Goal: Check status: Check status

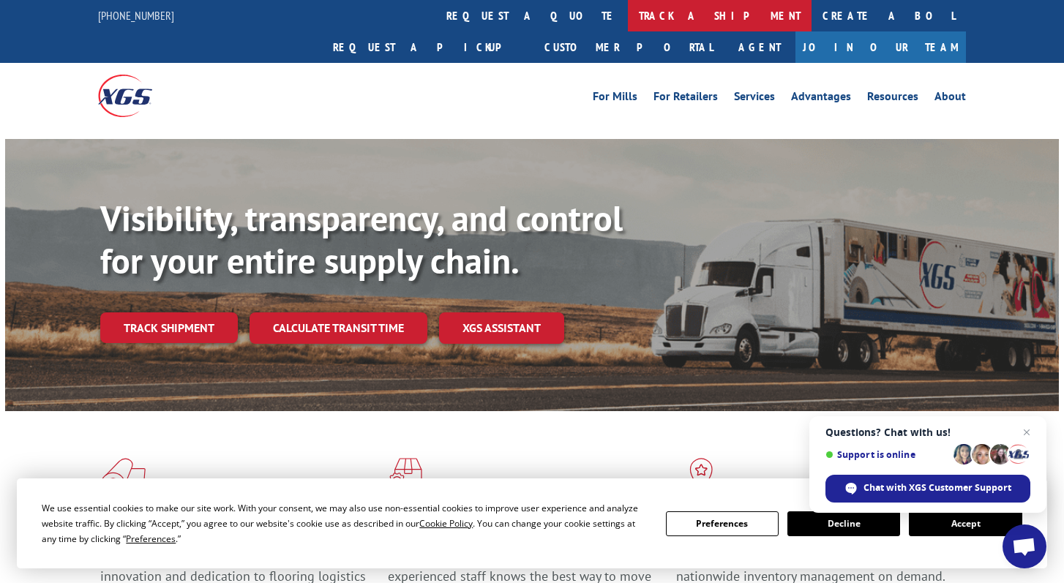
click at [628, 18] on link "track a shipment" at bounding box center [720, 15] width 184 height 31
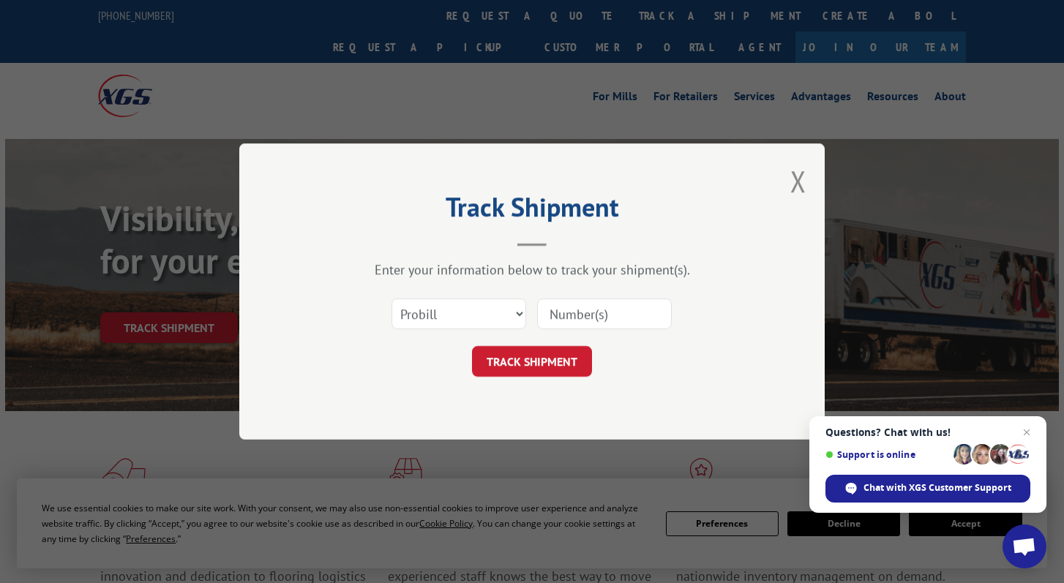
click at [561, 318] on input at bounding box center [604, 314] width 135 height 31
type input "17402912"
click button "TRACK SHIPMENT" at bounding box center [532, 361] width 120 height 31
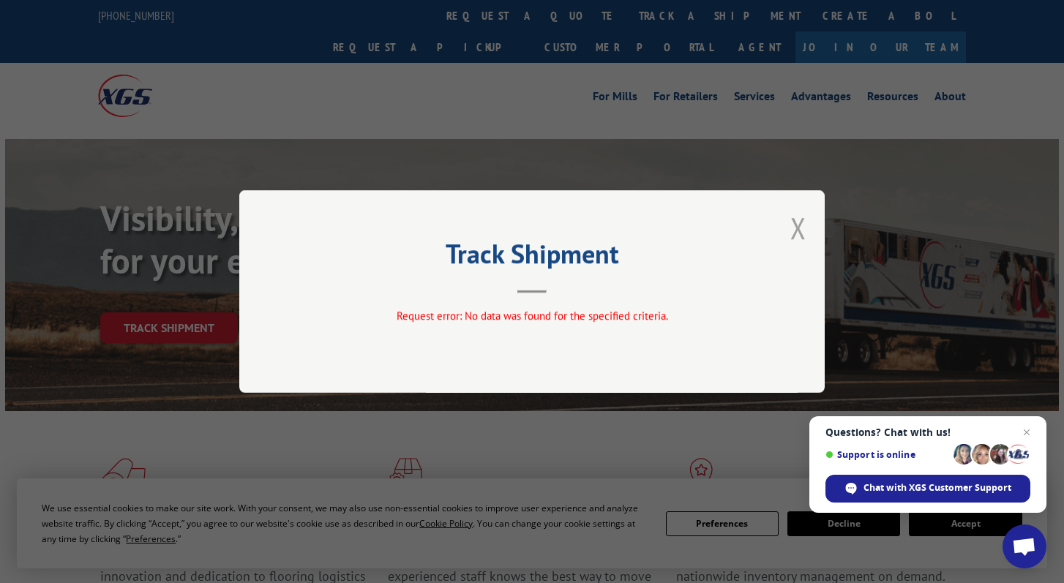
click at [803, 230] on button "Close modal" at bounding box center [798, 228] width 16 height 39
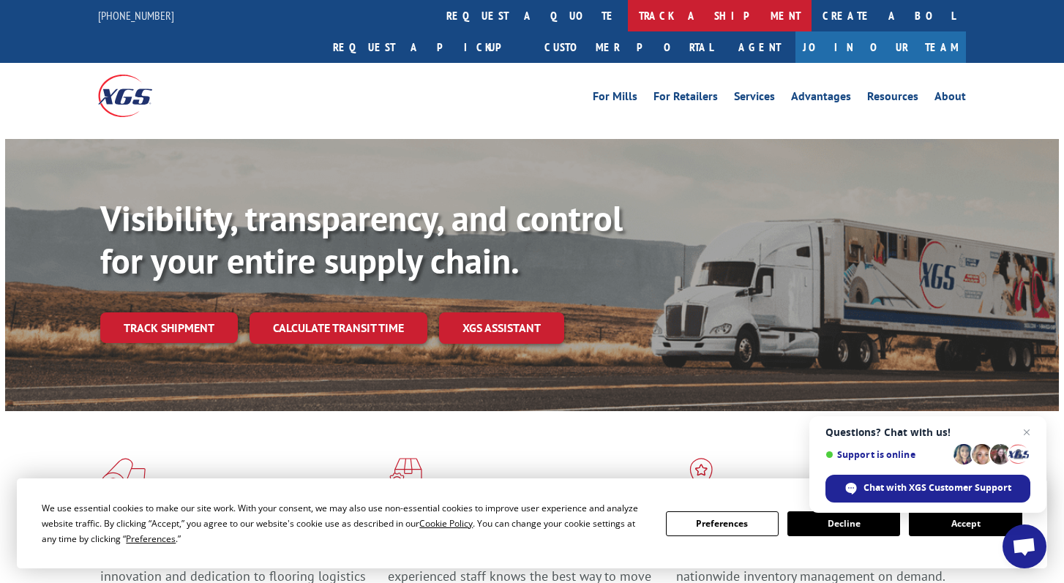
click at [628, 19] on link "track a shipment" at bounding box center [720, 15] width 184 height 31
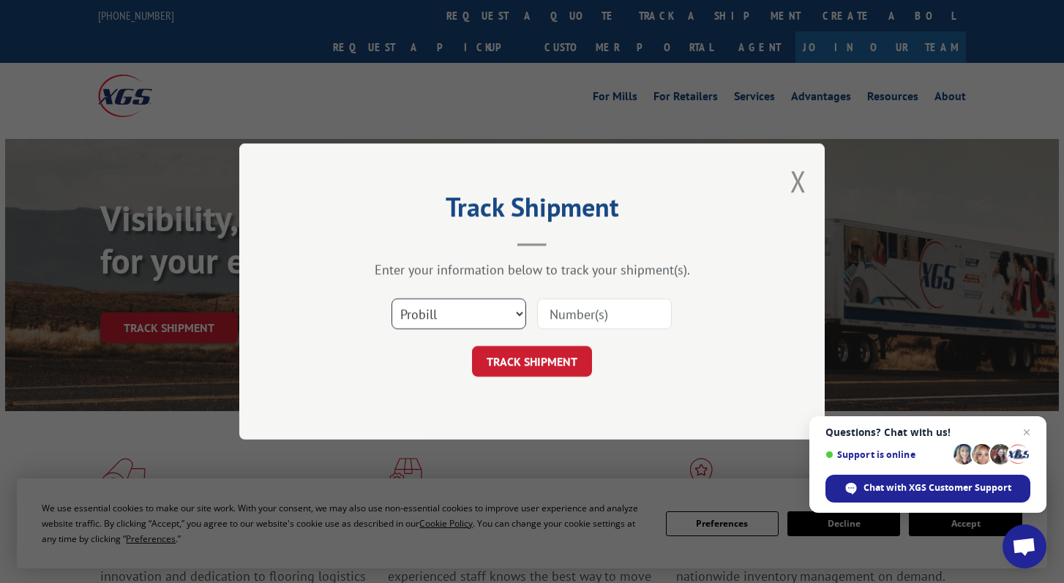
click at [457, 316] on select "Select category... Probill BOL PO" at bounding box center [459, 314] width 135 height 31
select select "po"
click at [392, 299] on select "Select category... Probill BOL PO" at bounding box center [459, 314] width 135 height 31
click at [616, 312] on input at bounding box center [604, 314] width 135 height 31
type input "17402912"
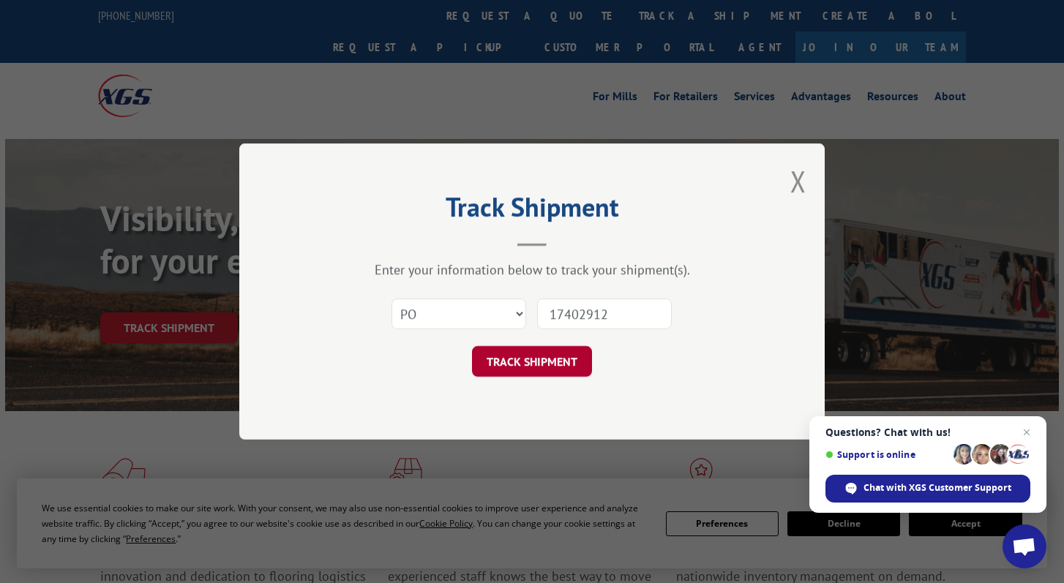
click at [553, 362] on button "TRACK SHIPMENT" at bounding box center [532, 361] width 120 height 31
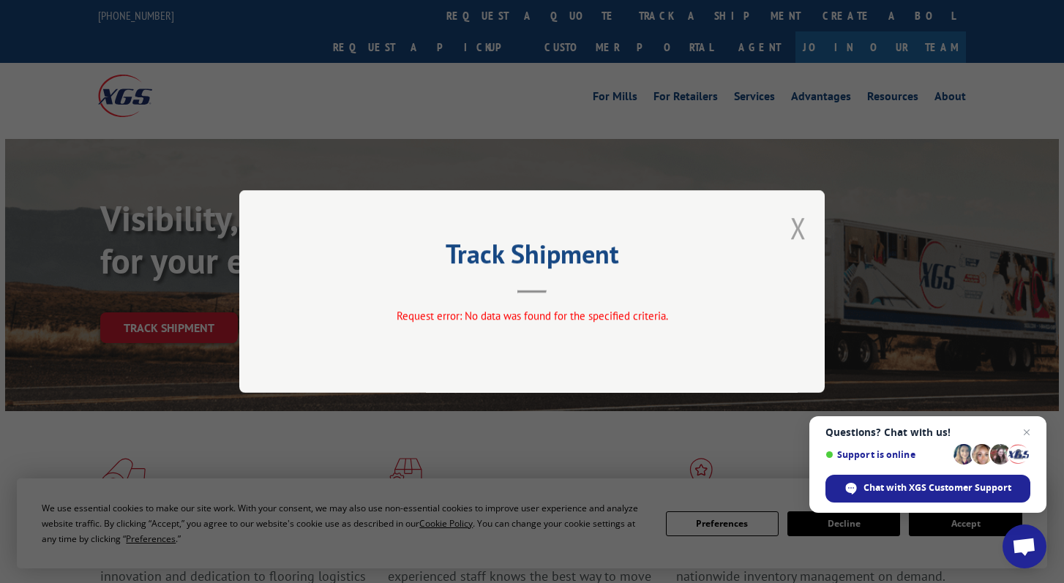
click at [796, 228] on button "Close modal" at bounding box center [798, 228] width 16 height 39
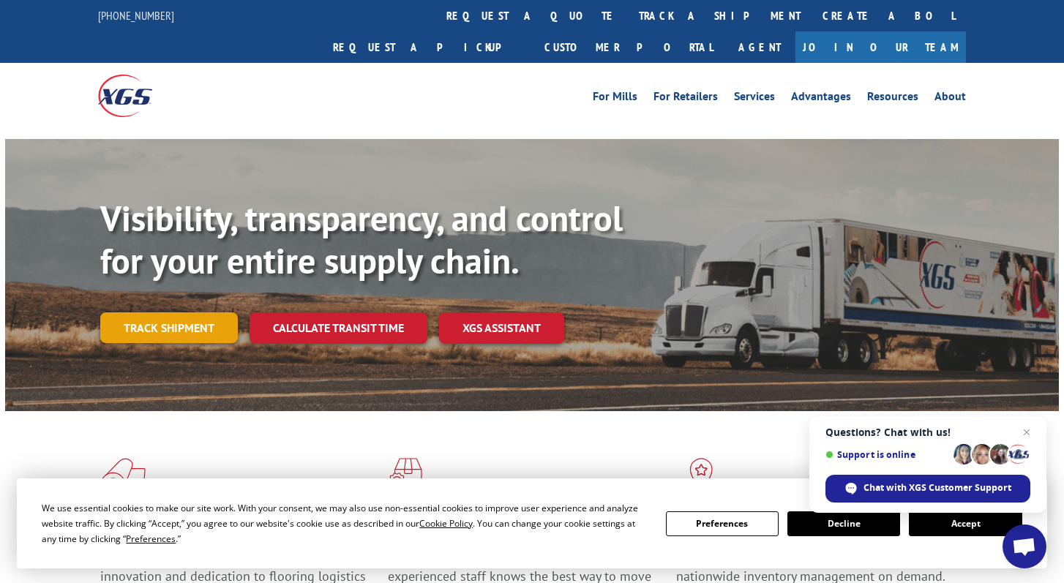
click at [173, 313] on link "Track shipment" at bounding box center [169, 328] width 138 height 31
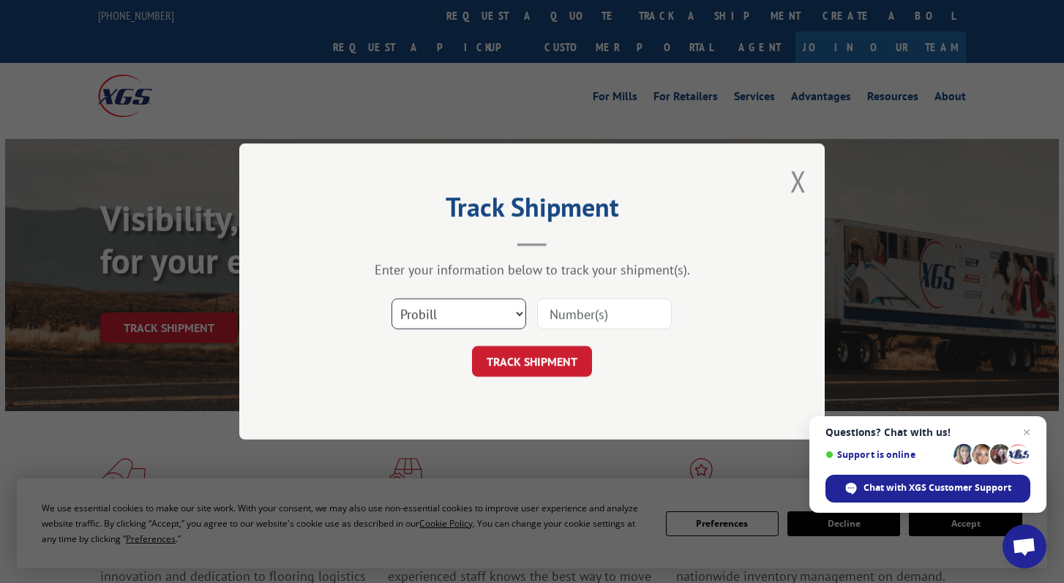
click at [480, 315] on select "Select category... Probill BOL PO" at bounding box center [459, 314] width 135 height 31
select select "bol"
click at [392, 299] on select "Select category... Probill BOL PO" at bounding box center [459, 314] width 135 height 31
click at [564, 324] on input at bounding box center [604, 314] width 135 height 31
type input "17402912"
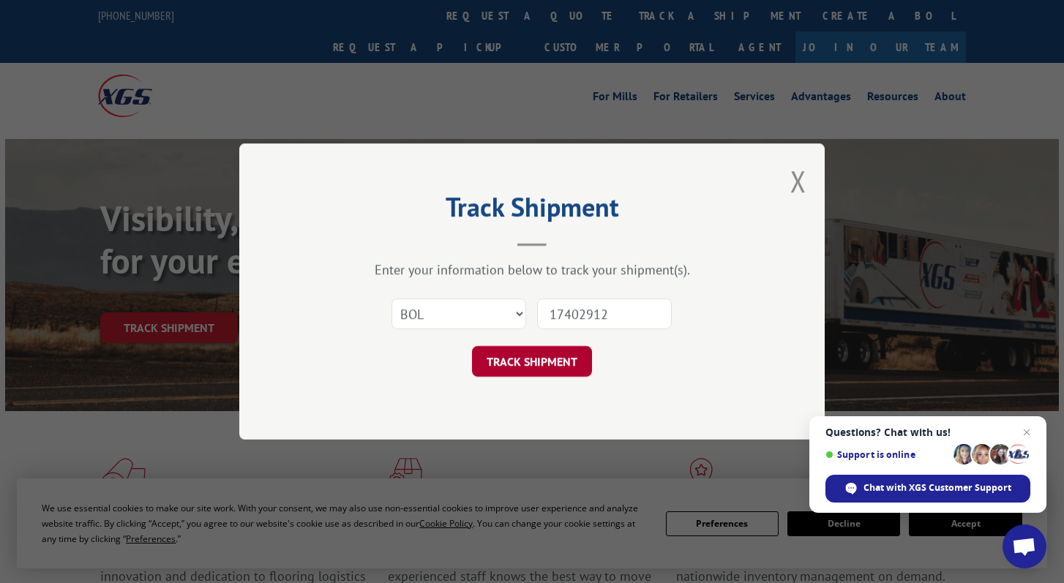
click at [538, 366] on button "TRACK SHIPMENT" at bounding box center [532, 361] width 120 height 31
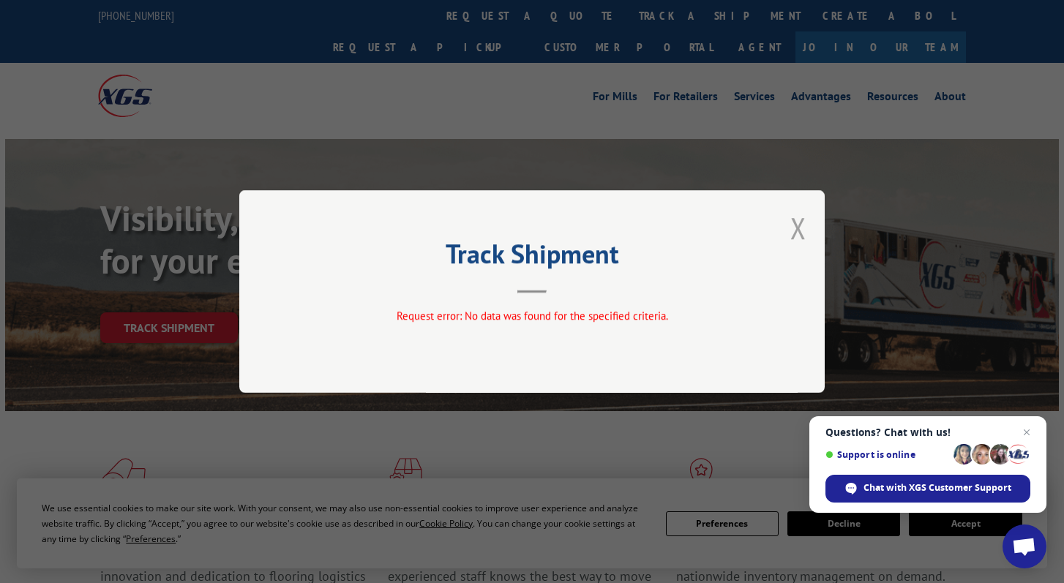
click at [801, 232] on button "Close modal" at bounding box center [798, 228] width 16 height 39
